Goal: Complete application form

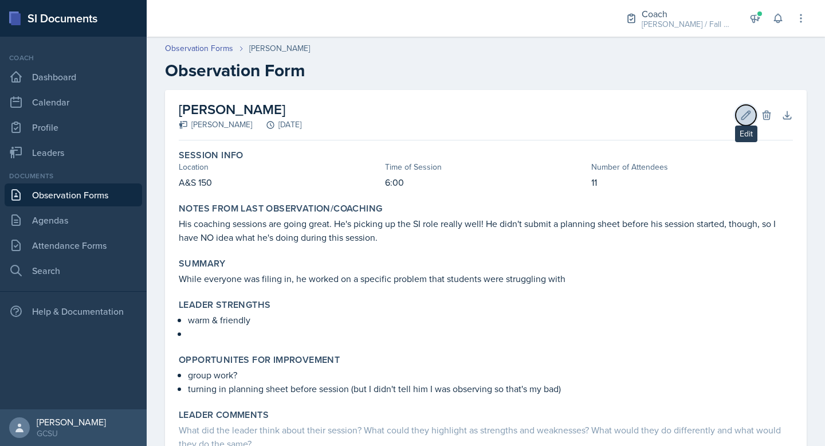
click at [747, 110] on icon at bounding box center [745, 114] width 11 height 11
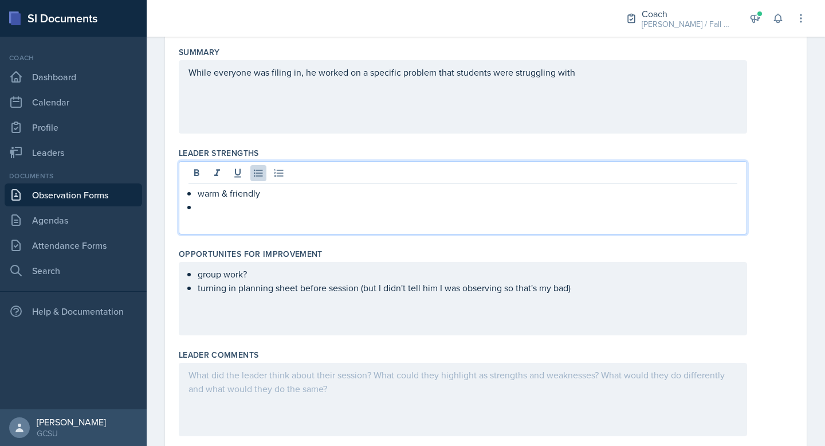
click at [262, 200] on p at bounding box center [468, 207] width 540 height 14
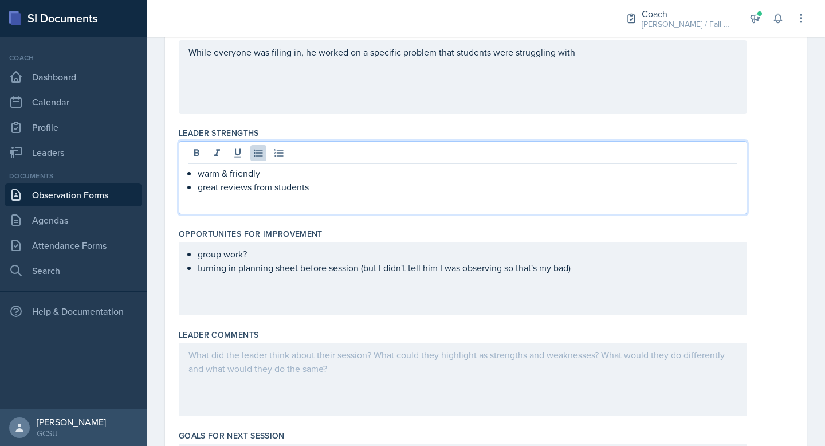
click at [338, 284] on div "group work? turning in planning sheet before session (but I didn't tell him I w…" at bounding box center [463, 278] width 568 height 73
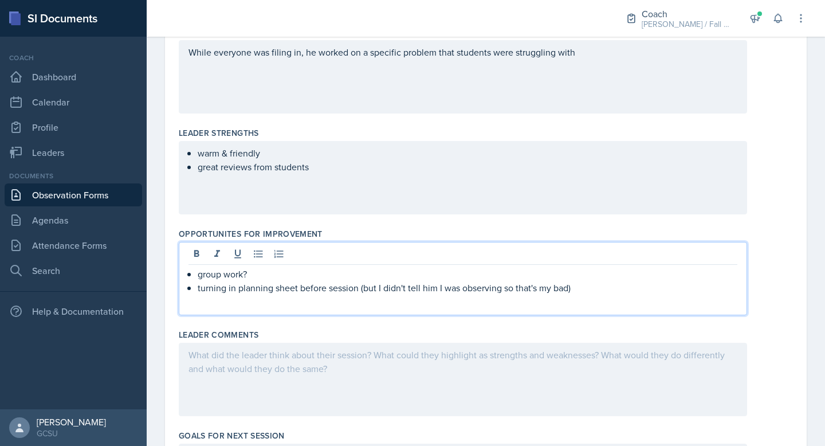
scroll to position [314, 0]
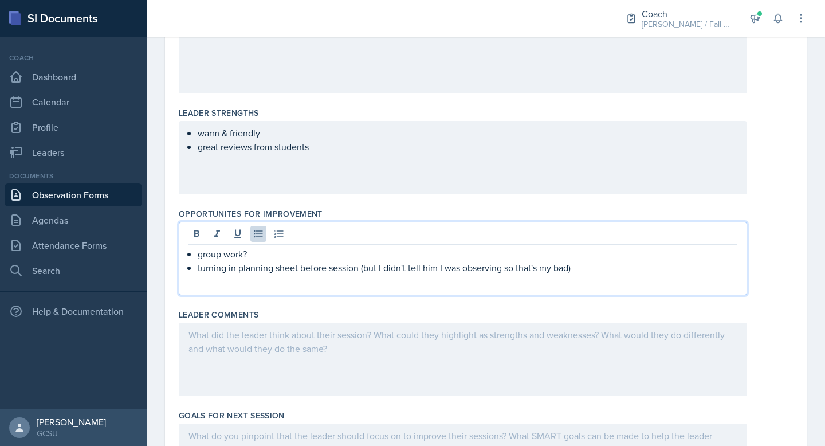
click at [590, 270] on p "turning in planning sheet before session (but I didn't tell him I was observing…" at bounding box center [468, 268] width 540 height 14
click at [417, 232] on div at bounding box center [463, 235] width 549 height 19
click at [314, 266] on p "turning in planning sheet before session (but I didn't tell him I was observing…" at bounding box center [468, 268] width 540 height 14
drag, startPoint x: 281, startPoint y: 251, endPoint x: 199, endPoint y: 250, distance: 81.4
click at [199, 250] on p "group work?" at bounding box center [468, 254] width 540 height 14
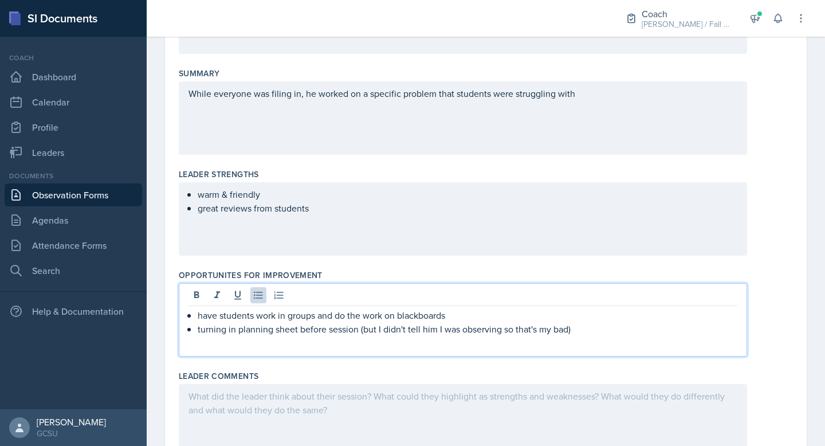
click at [336, 219] on div "warm & friendly great reviews from students" at bounding box center [463, 218] width 568 height 73
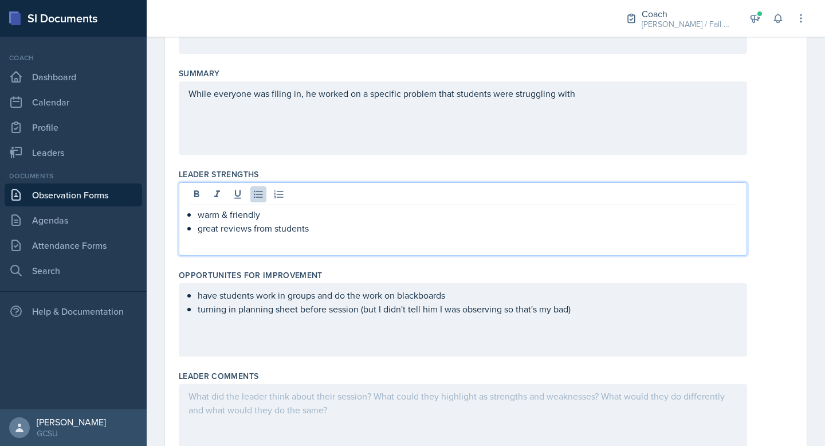
scroll to position [273, 0]
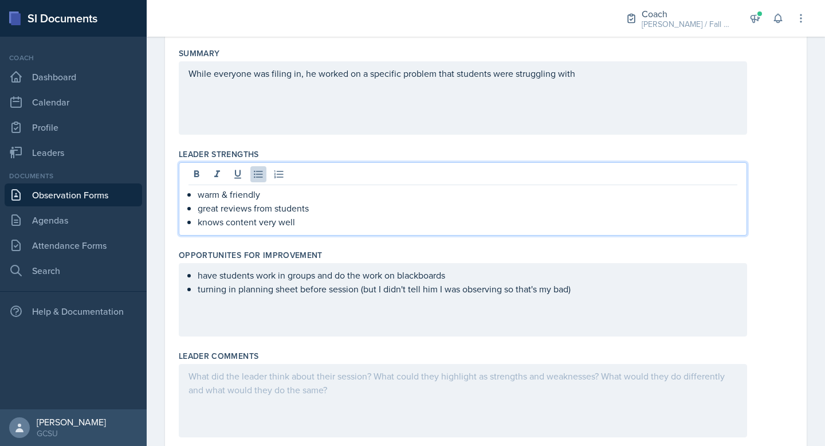
click at [624, 85] on div "While everyone was filing in, he worked on a specific problem that students wer…" at bounding box center [463, 97] width 568 height 73
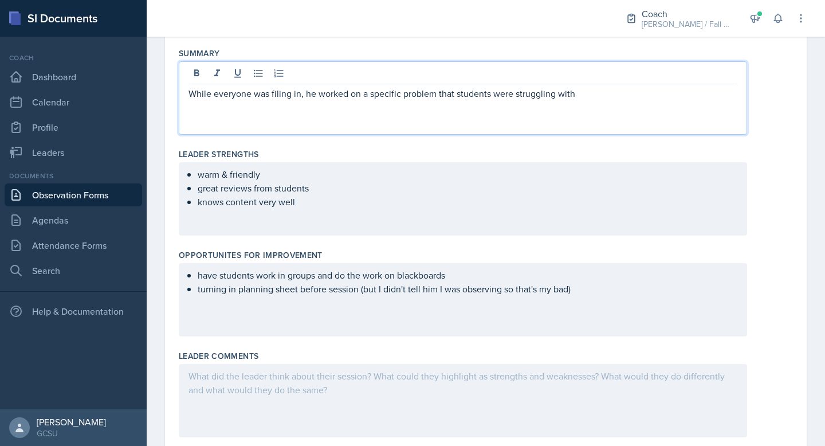
scroll to position [293, 0]
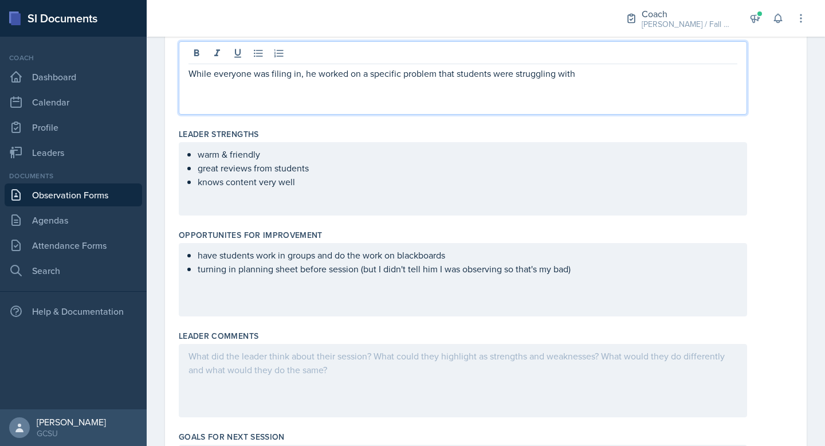
click at [595, 76] on p "While everyone was filing in, he worked on a specific problem that students wer…" at bounding box center [463, 73] width 549 height 14
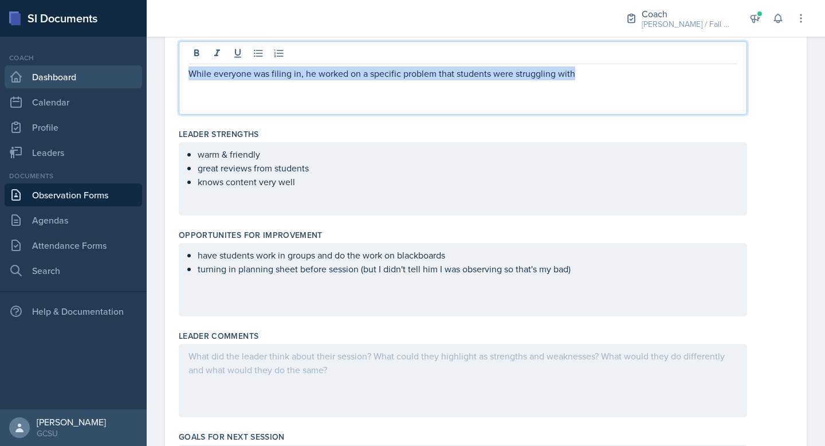
drag, startPoint x: 594, startPoint y: 76, endPoint x: 120, endPoint y: 77, distance: 473.9
click at [120, 77] on div "SI Documents Coach Dashboard Calendar Profile Leaders Documents Observation For…" at bounding box center [412, 223] width 825 height 446
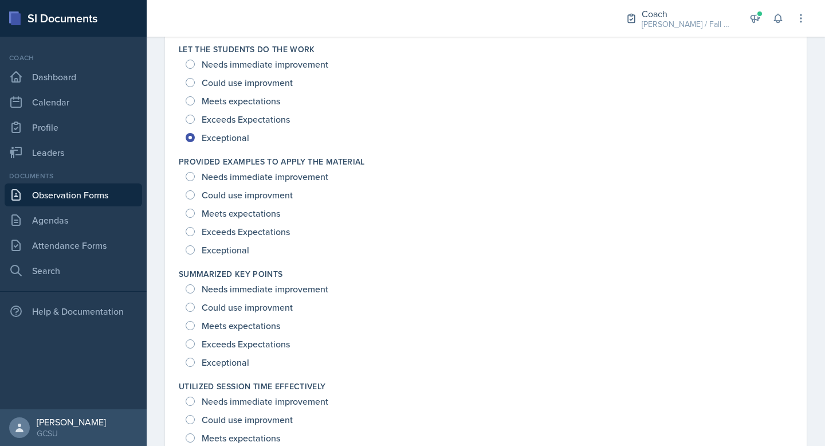
scroll to position [1646, 0]
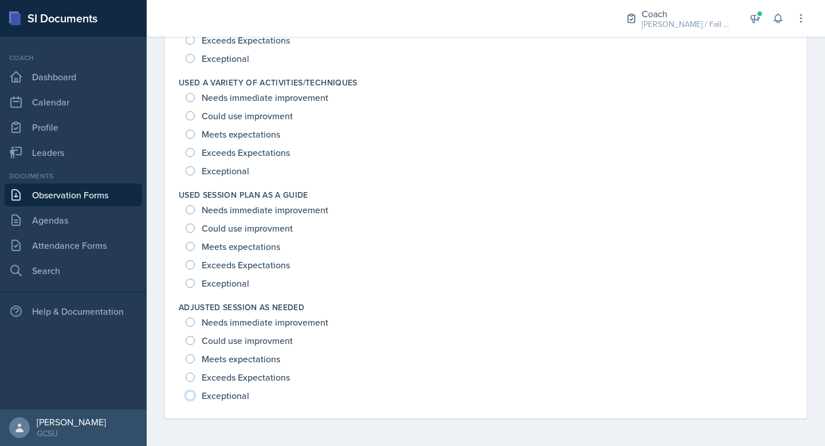
click at [193, 395] on input "Exceptional" at bounding box center [190, 395] width 9 height 9
radio input "true"
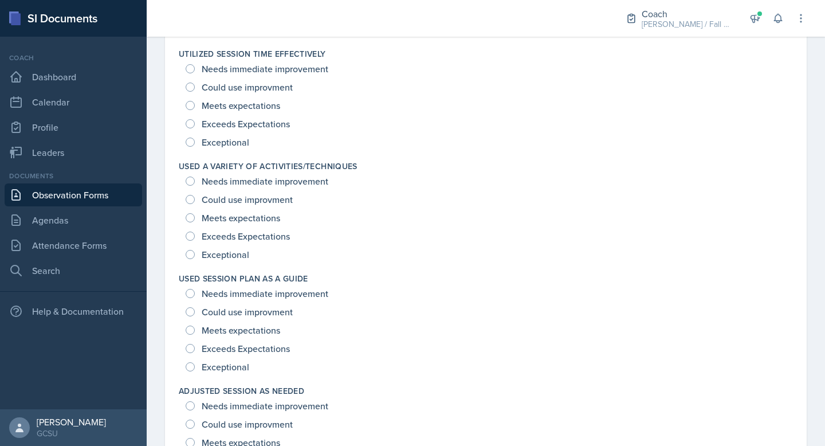
scroll to position [1555, 0]
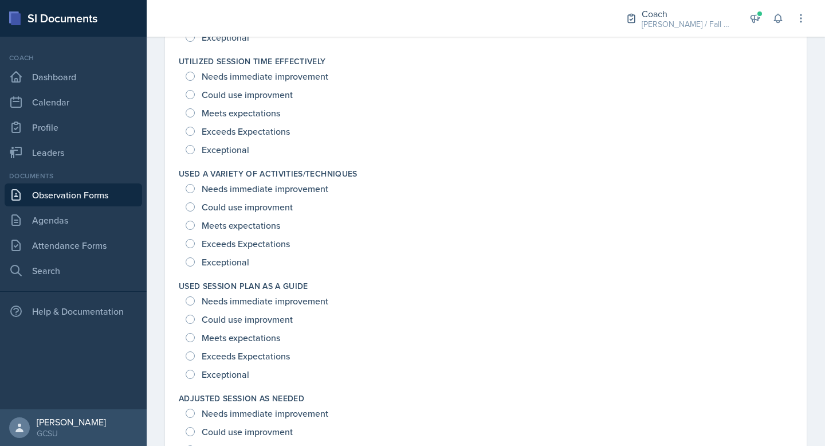
click at [283, 213] on span "Could use improvment" at bounding box center [247, 206] width 91 height 11
click at [195, 211] on input "Could use improvment" at bounding box center [190, 206] width 9 height 9
radio input "true"
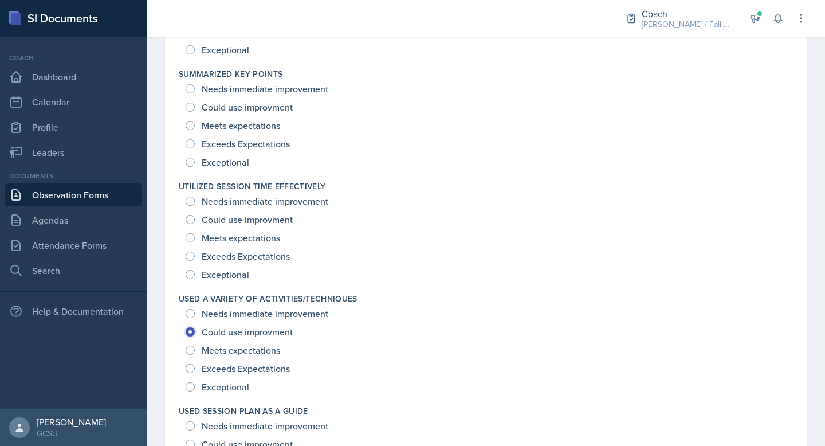
scroll to position [1426, 0]
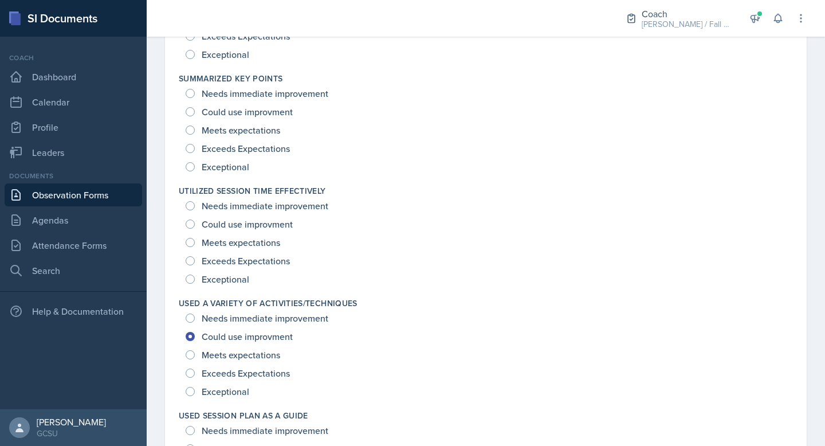
click at [266, 221] on span "Could use improvment" at bounding box center [247, 223] width 91 height 11
click at [195, 221] on input "Could use improvment" at bounding box center [190, 223] width 9 height 9
radio input "true"
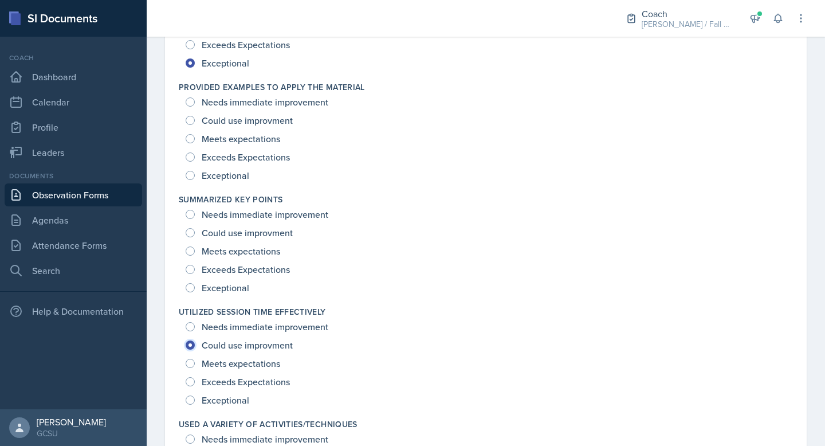
scroll to position [1304, 0]
click at [230, 293] on span "Exceptional" at bounding box center [226, 288] width 48 height 11
click at [195, 293] on input "Exceptional" at bounding box center [190, 288] width 9 height 9
radio input "true"
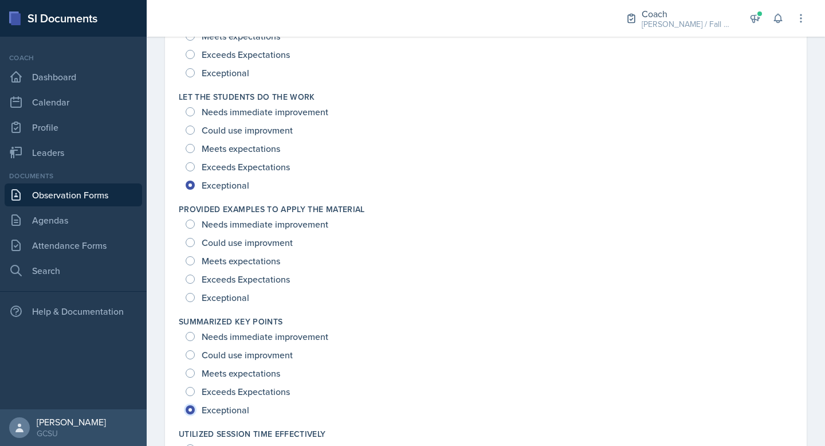
scroll to position [1175, 0]
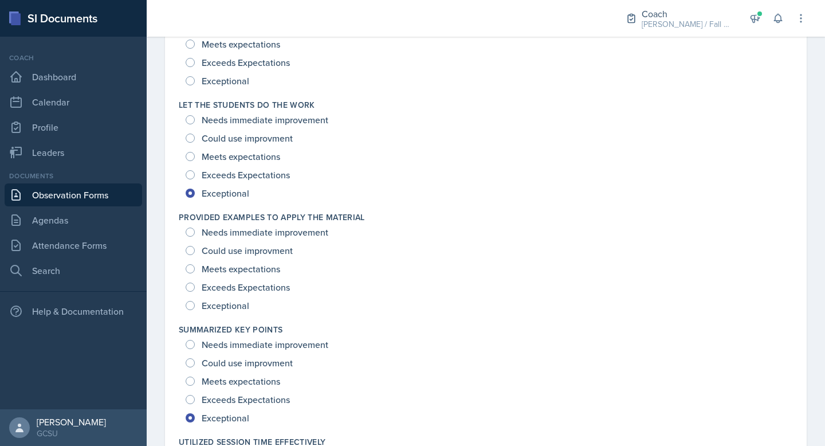
click at [225, 311] on span "Exceptional" at bounding box center [226, 305] width 48 height 11
click at [195, 310] on input "Exceptional" at bounding box center [190, 305] width 9 height 9
radio input "true"
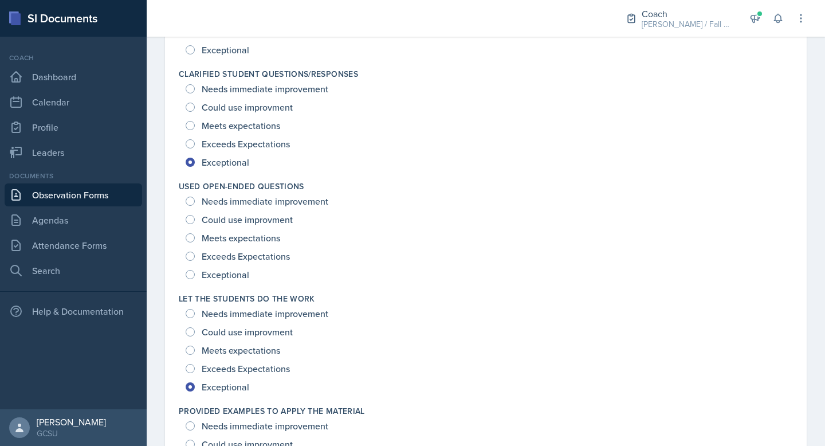
scroll to position [976, 0]
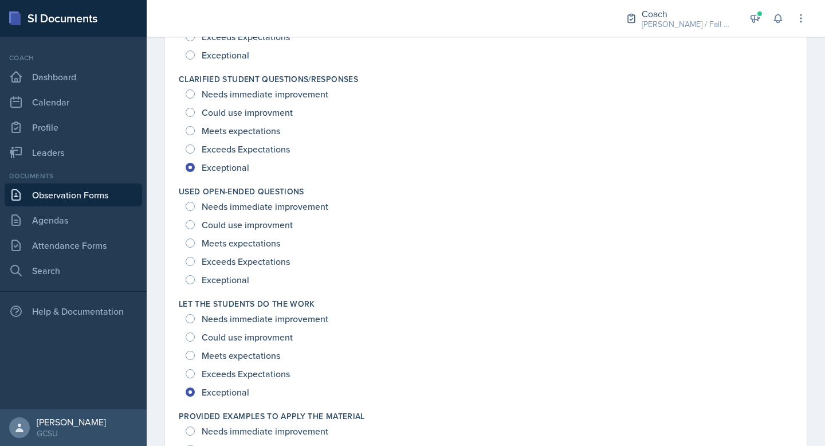
click at [219, 279] on span "Exceptional" at bounding box center [226, 279] width 48 height 11
click at [195, 279] on input "Exceptional" at bounding box center [190, 279] width 9 height 9
radio input "true"
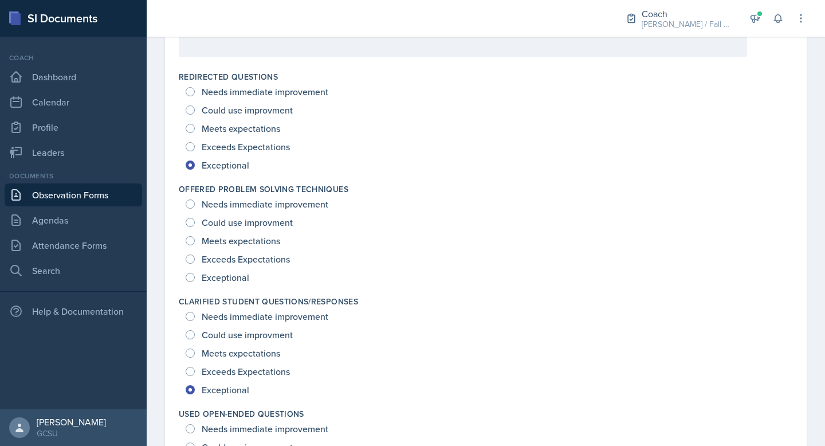
scroll to position [752, 0]
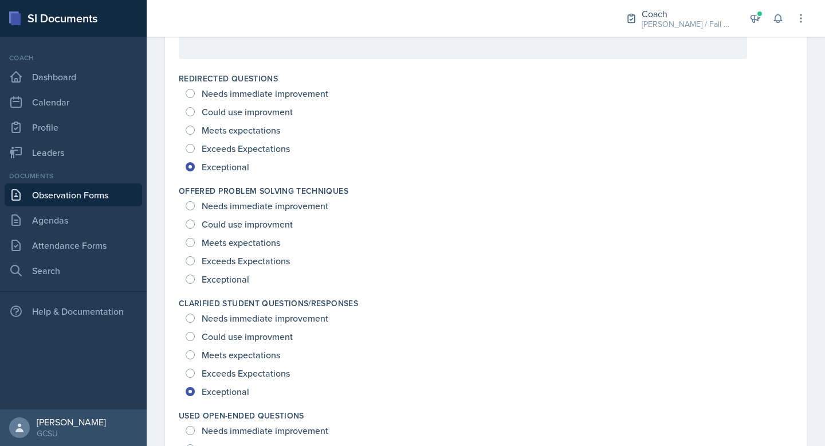
click at [219, 279] on span "Exceptional" at bounding box center [226, 278] width 48 height 11
click at [195, 279] on input "Exceptional" at bounding box center [190, 278] width 9 height 9
radio input "true"
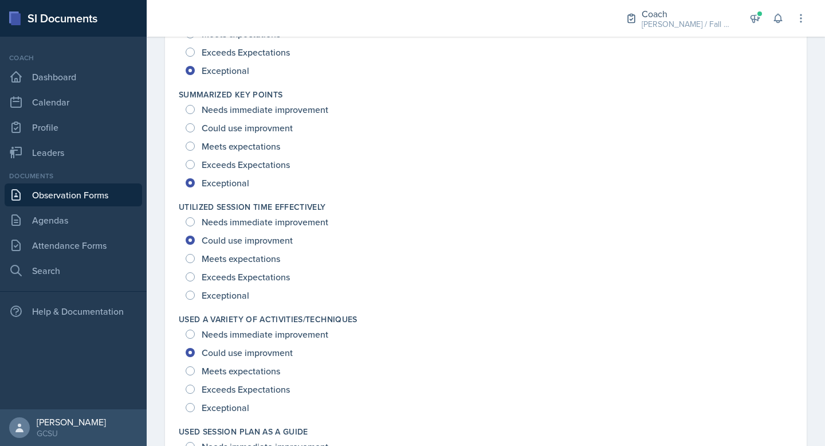
scroll to position [1646, 0]
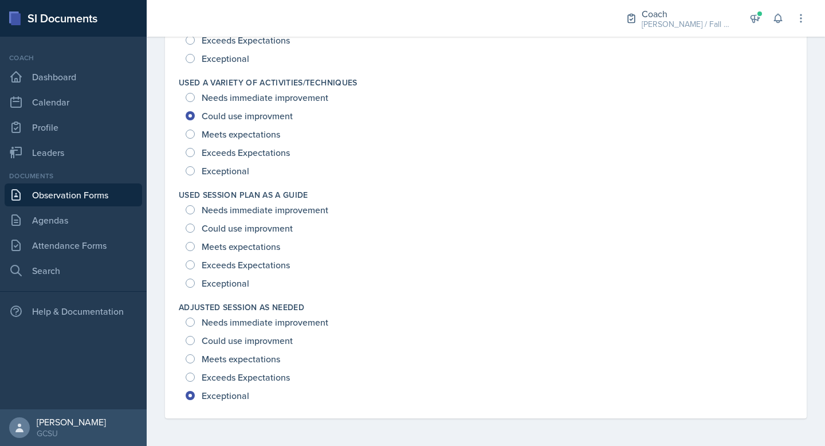
click at [231, 230] on span "Could use improvment" at bounding box center [247, 227] width 91 height 11
click at [195, 230] on input "Could use improvment" at bounding box center [190, 227] width 9 height 9
radio input "true"
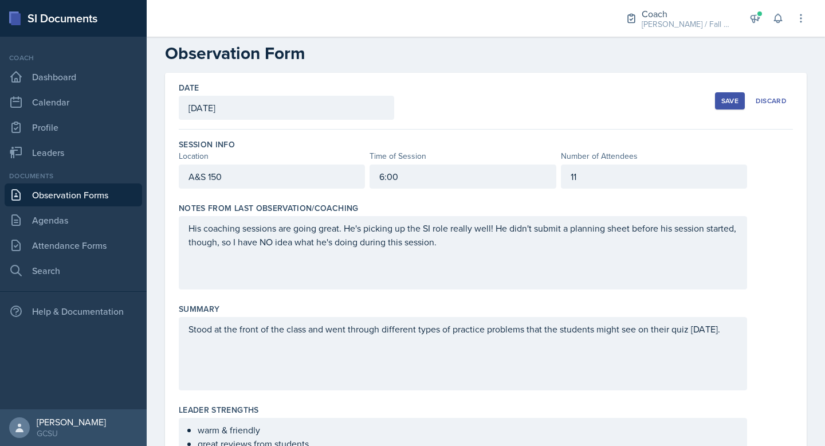
scroll to position [0, 0]
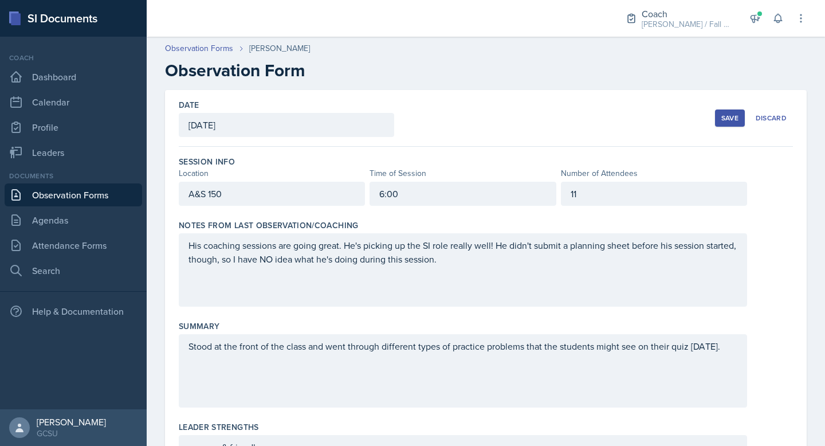
click at [728, 118] on div "Save" at bounding box center [729, 117] width 17 height 9
